Goal: Obtain resource: Download file/media

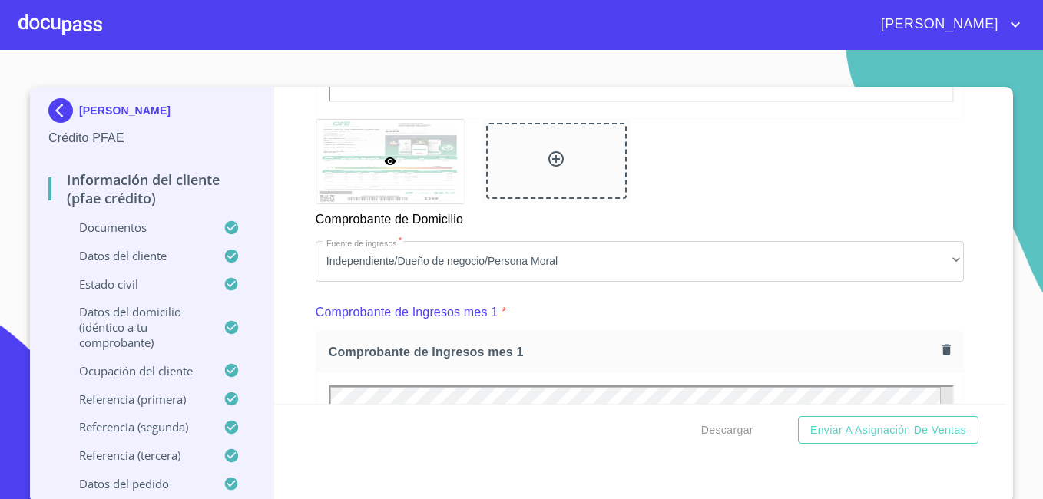
scroll to position [1016, 0]
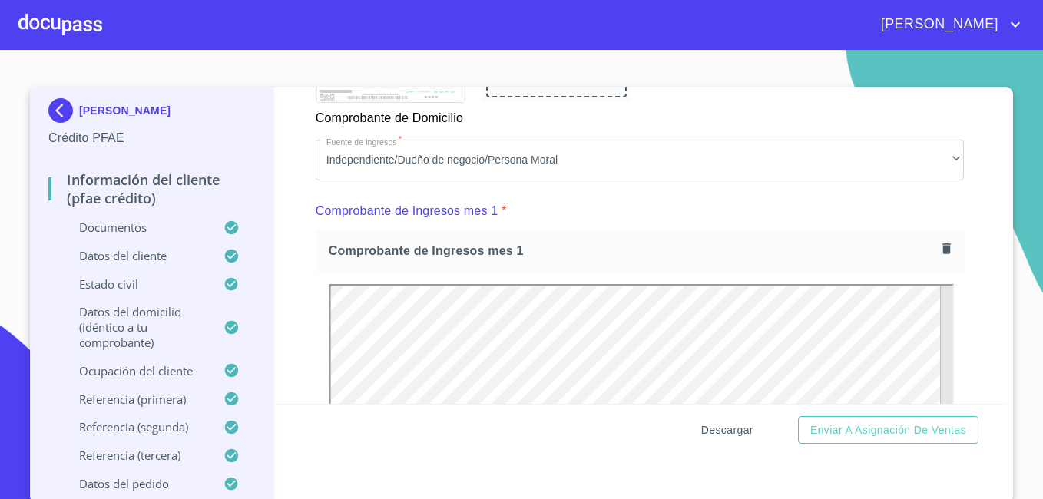
click at [739, 429] on span "Descargar" at bounding box center [727, 430] width 52 height 19
click at [711, 428] on span "Descargar" at bounding box center [727, 430] width 52 height 19
click at [720, 429] on span "Descargar" at bounding box center [727, 430] width 52 height 19
